Goal: Find specific page/section: Find specific page/section

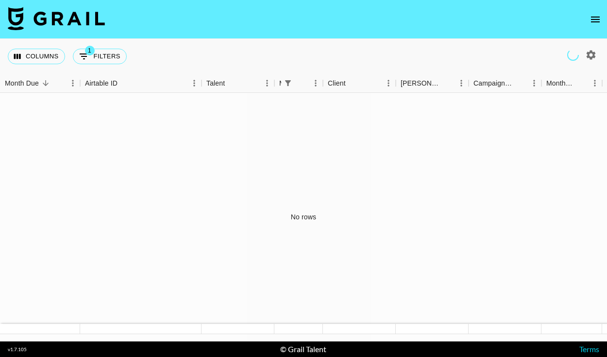
click at [490, 17] on icon "open drawer" at bounding box center [596, 20] width 12 height 12
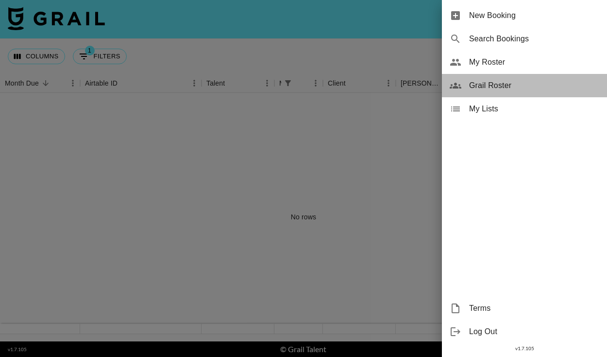
click at [490, 87] on span "Grail Roster" at bounding box center [534, 86] width 130 height 12
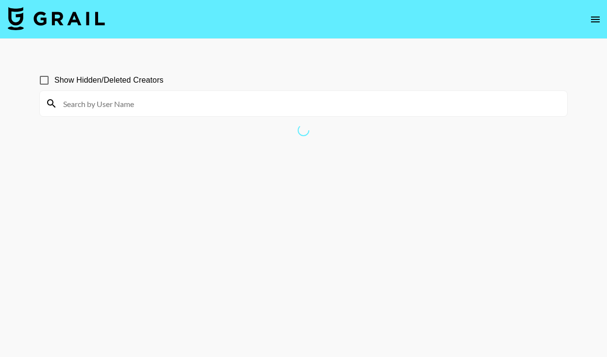
click at [490, 20] on icon "open drawer" at bounding box center [596, 20] width 12 height 12
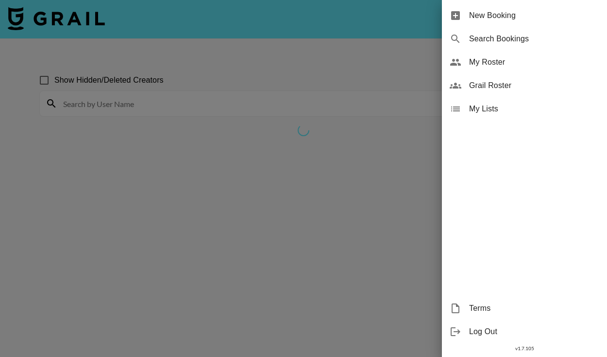
click at [294, 102] on div at bounding box center [303, 178] width 607 height 357
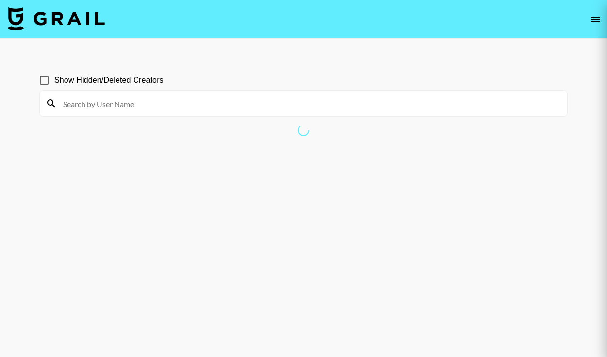
click at [323, 64] on div at bounding box center [303, 178] width 607 height 357
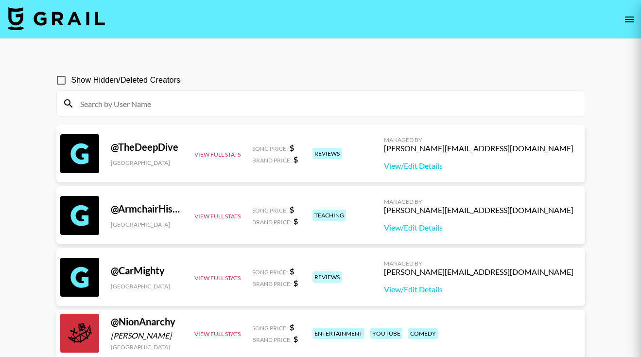
click at [350, 72] on div "Show Hidden/Deleted Creators" at bounding box center [320, 80] width 529 height 20
click at [262, 73] on div "Show Hidden/Deleted Creators" at bounding box center [320, 80] width 529 height 20
click at [364, 281] on div "reviews" at bounding box center [337, 276] width 55 height 17
click at [481, 88] on div "Show Hidden/Deleted Creators" at bounding box center [320, 80] width 529 height 20
click at [414, 97] on input at bounding box center [326, 104] width 504 height 16
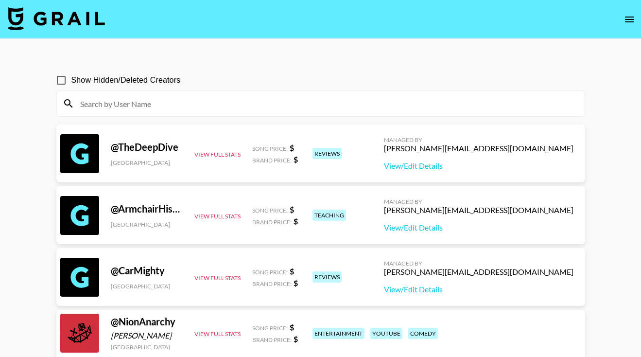
click at [490, 86] on div "Show Hidden/Deleted Creators" at bounding box center [320, 80] width 529 height 20
click at [609, 28] on nav at bounding box center [320, 19] width 641 height 39
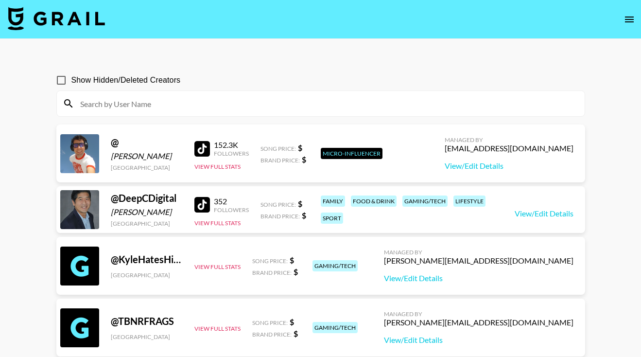
click at [172, 98] on input at bounding box center [326, 104] width 504 height 16
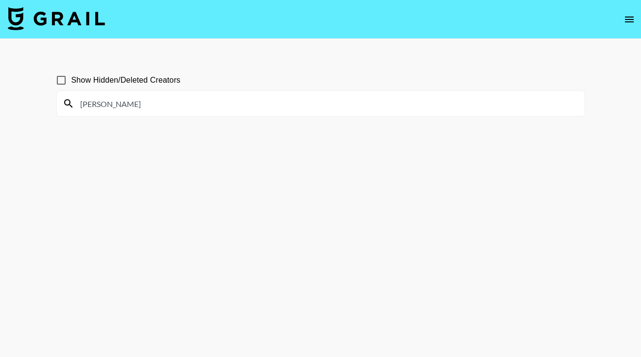
type input "Brooke"
